Goal: Information Seeking & Learning: Learn about a topic

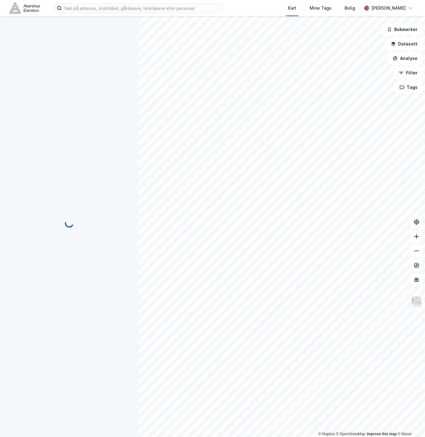
click at [78, 208] on div at bounding box center [69, 223] width 124 height 414
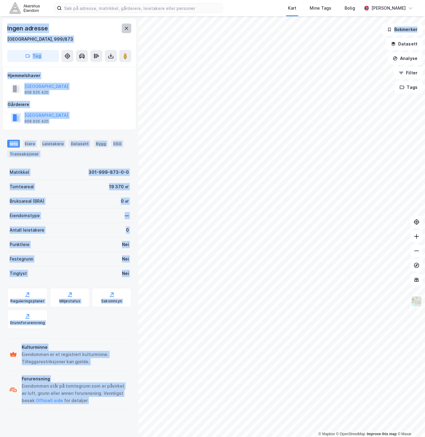
click at [127, 30] on icon at bounding box center [126, 28] width 5 height 5
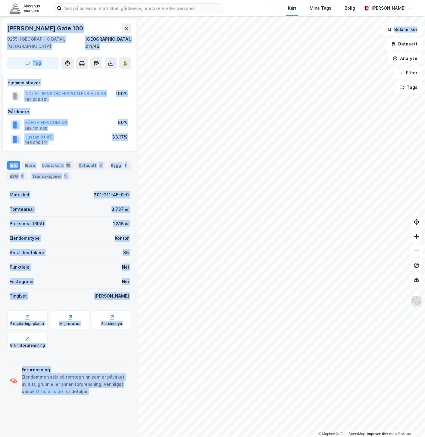
click at [76, 38] on div "[GEOGRAPHIC_DATA], 211/45" at bounding box center [69, 43] width 124 height 14
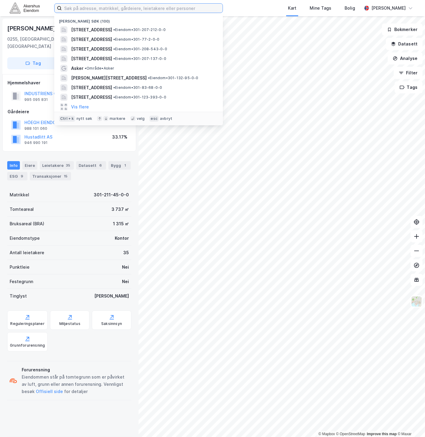
click at [121, 10] on input at bounding box center [142, 8] width 161 height 9
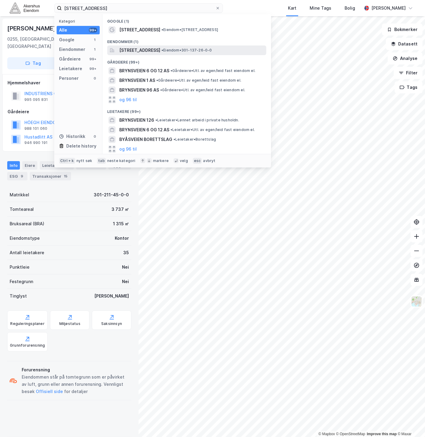
click at [149, 50] on span "[STREET_ADDRESS]" at bounding box center [139, 50] width 41 height 7
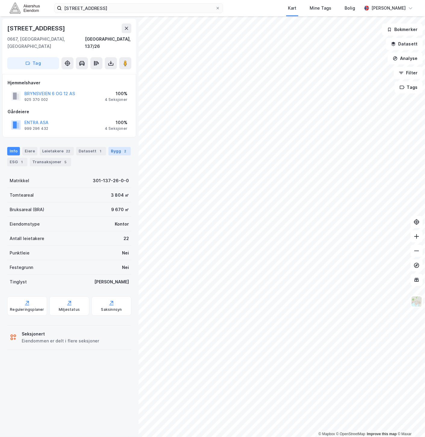
click at [108, 147] on div "Bygg 2" at bounding box center [119, 151] width 22 height 8
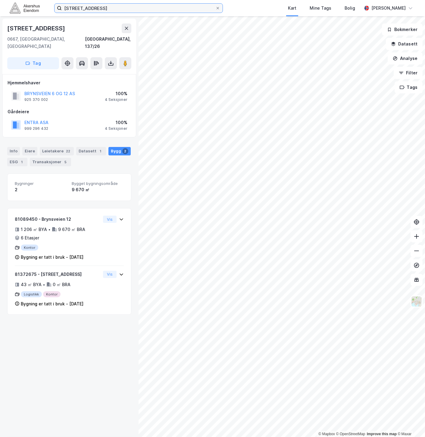
click at [82, 10] on input "[STREET_ADDRESS]" at bounding box center [139, 8] width 154 height 9
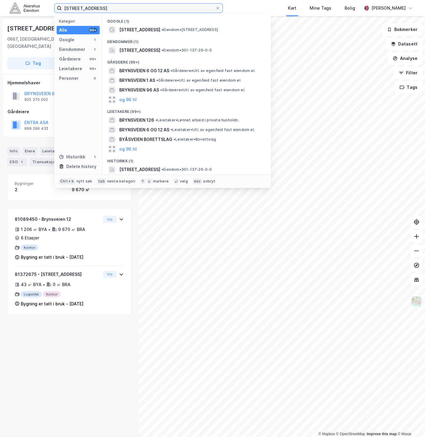
click at [82, 10] on input "[STREET_ADDRESS]" at bounding box center [139, 8] width 154 height 9
paste input "[STREET_ADDRESS]"
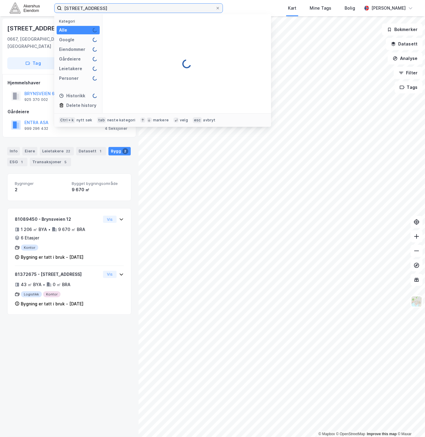
click at [82, 10] on input "[STREET_ADDRESS]" at bounding box center [139, 8] width 154 height 9
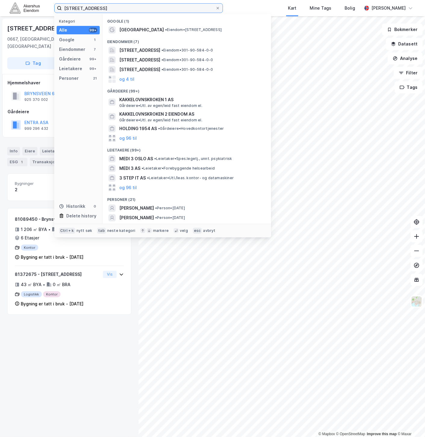
click at [82, 10] on input "[STREET_ADDRESS]" at bounding box center [139, 8] width 154 height 9
paste input
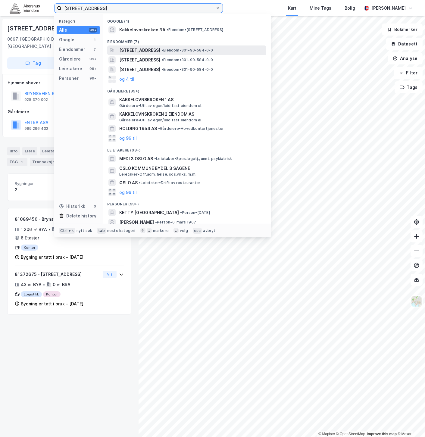
type input "[STREET_ADDRESS]"
click at [158, 52] on span "[STREET_ADDRESS]" at bounding box center [139, 50] width 41 height 7
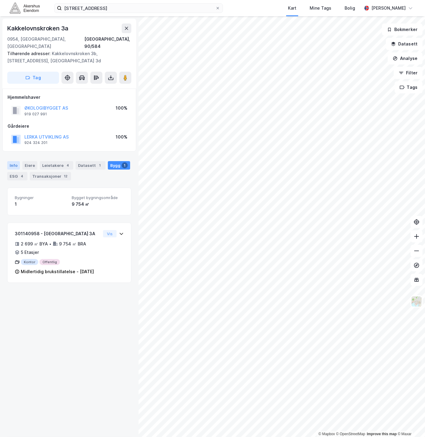
click at [14, 161] on div "Info" at bounding box center [13, 165] width 13 height 8
